Goal: Task Accomplishment & Management: Manage account settings

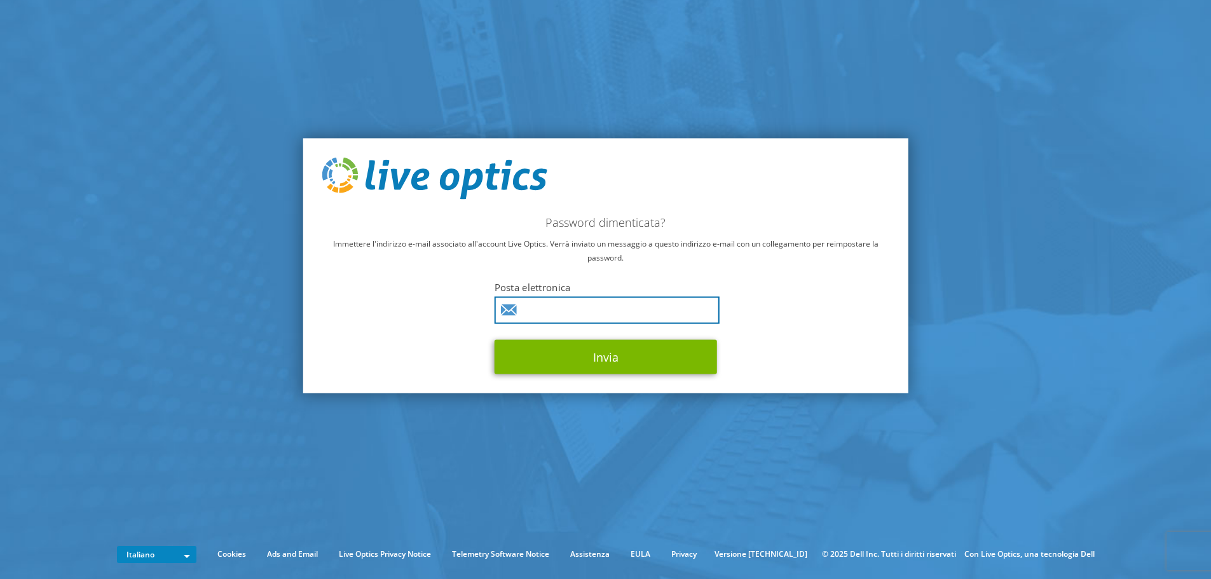
click at [559, 308] on input "text" at bounding box center [607, 309] width 225 height 27
type input "a.morelli@e-pharma.com"
click at [495, 340] on button "Invia" at bounding box center [606, 357] width 223 height 34
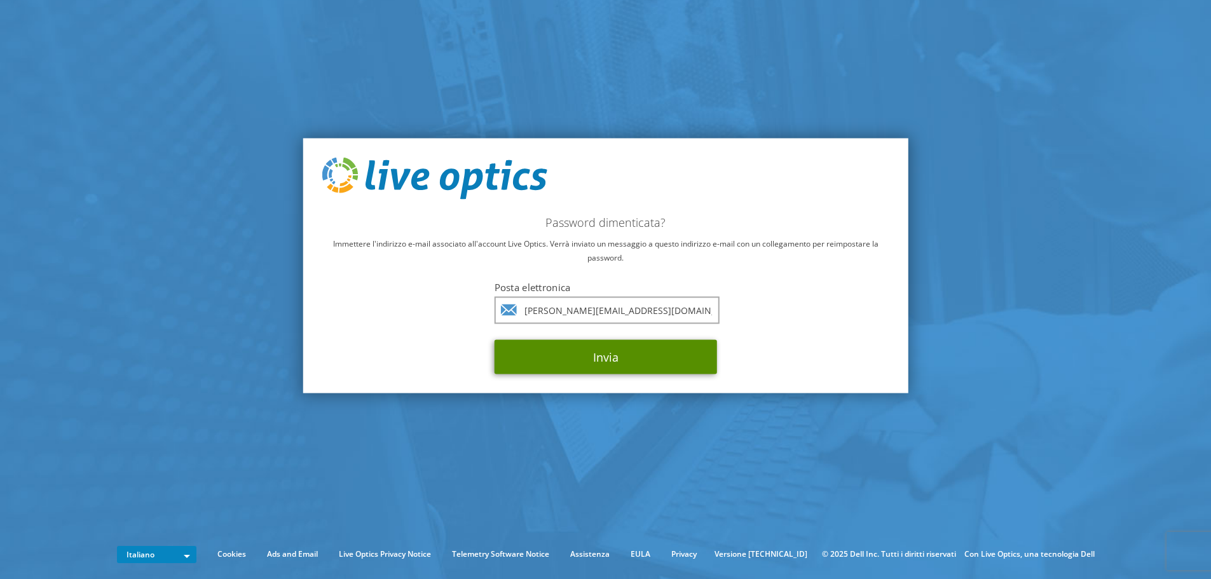
click at [637, 355] on button "Invia" at bounding box center [606, 357] width 223 height 34
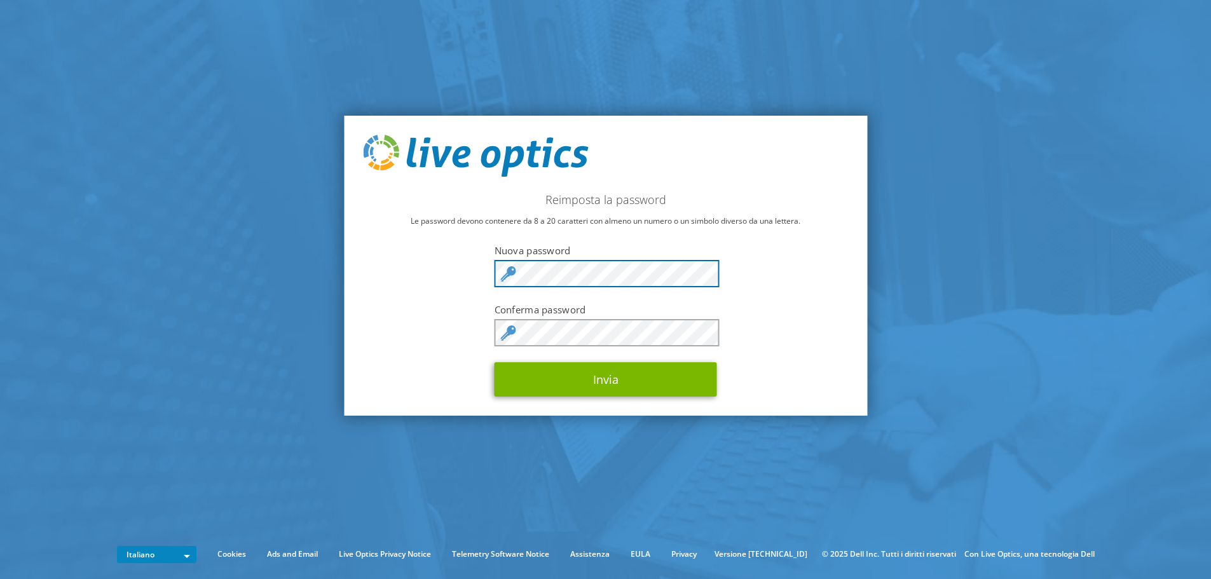
click at [443, 275] on div "Reimposta la password Le password devono contenere da 8 a 20 caratteri con alme…" at bounding box center [605, 266] width 523 height 300
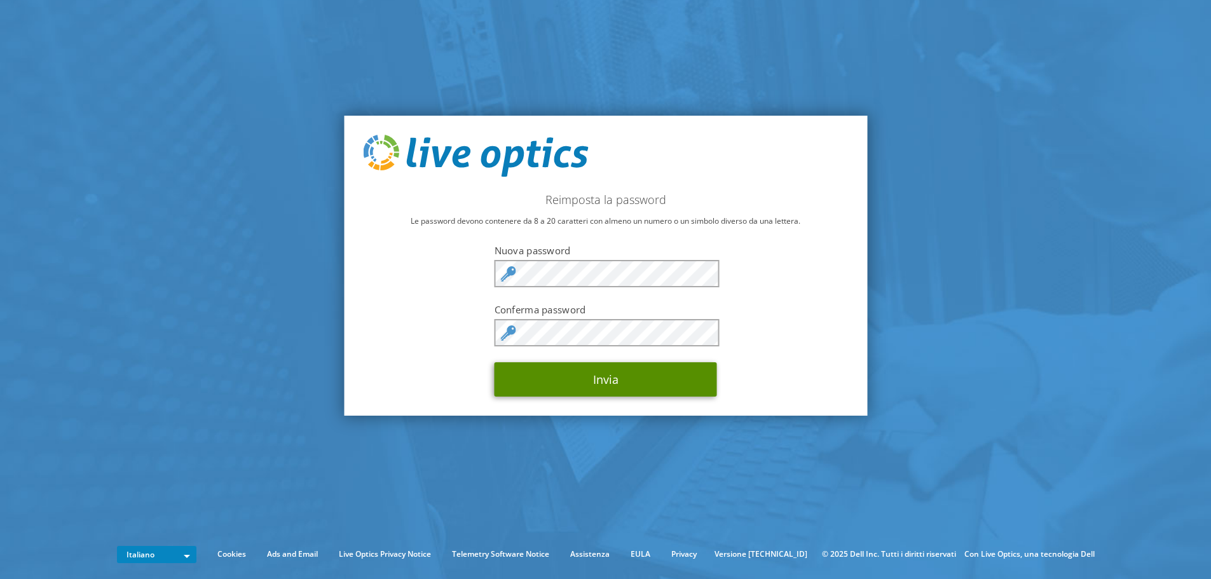
click at [623, 380] on button "Invia" at bounding box center [606, 379] width 223 height 34
